Goal: Navigation & Orientation: Go to known website

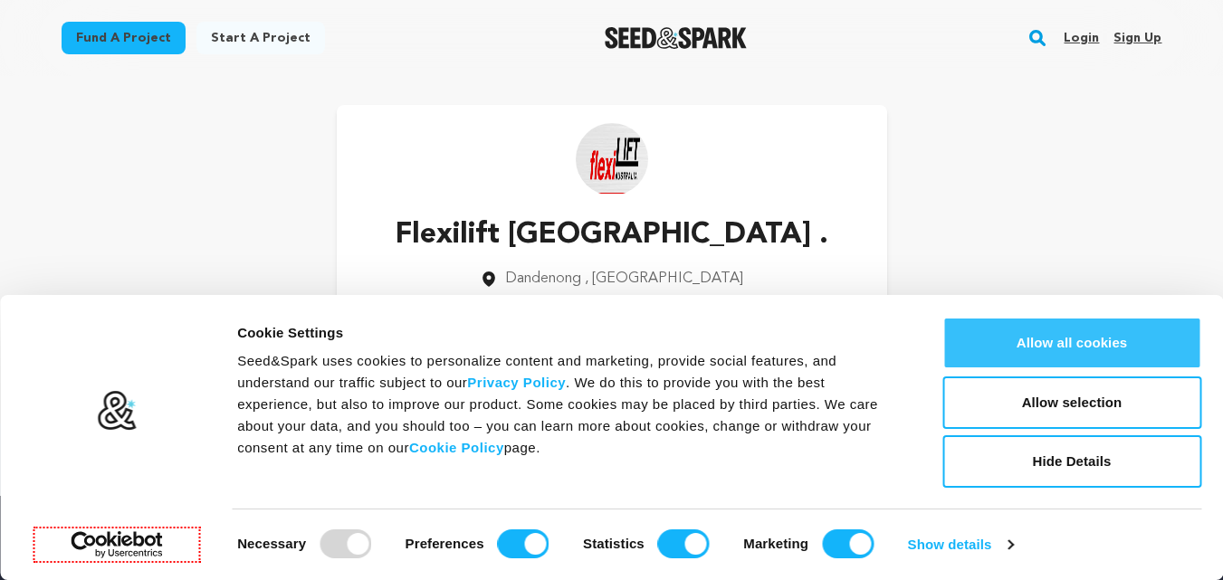
click at [1067, 340] on button "Allow all cookies" at bounding box center [1072, 343] width 259 height 53
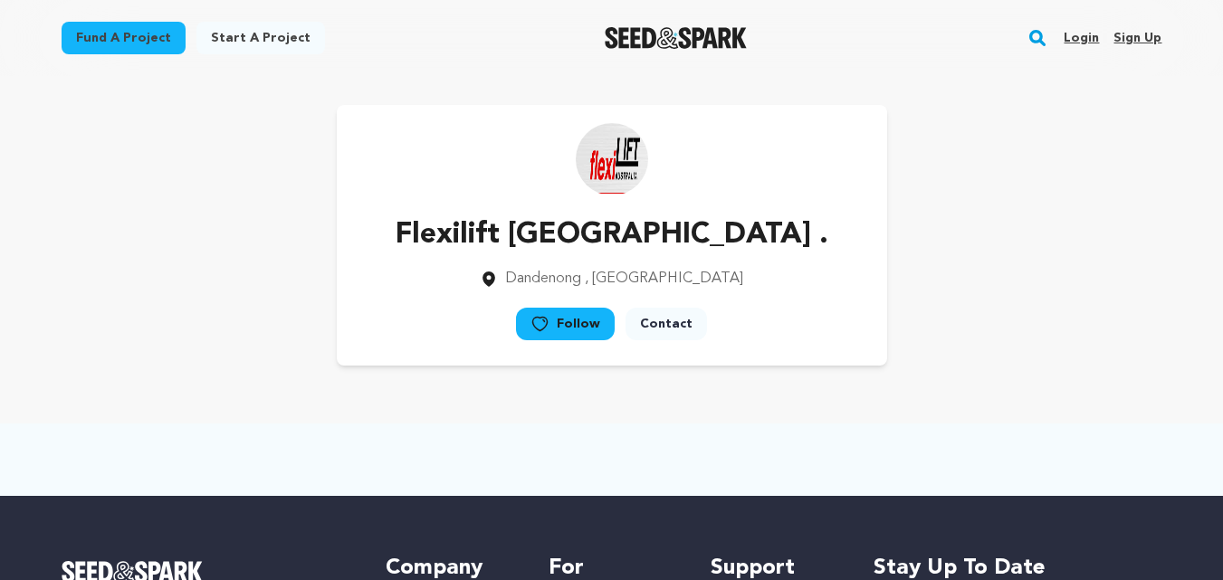
click at [656, 35] on img "Seed&Spark Homepage" at bounding box center [676, 38] width 142 height 22
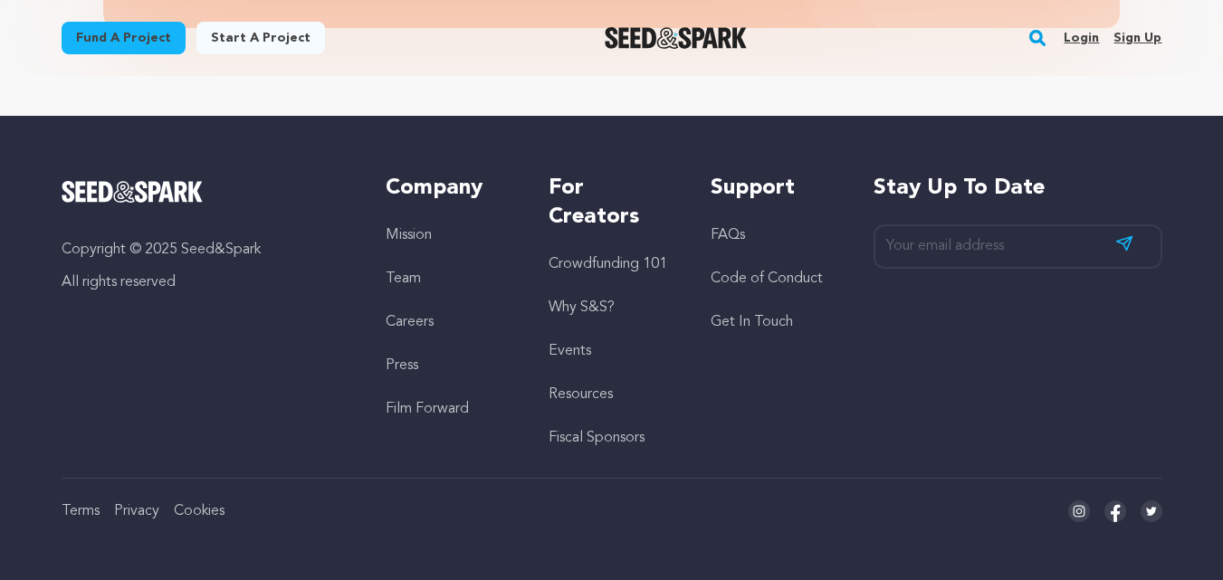
scroll to position [0, 321]
